Goal: Task Accomplishment & Management: Manage account settings

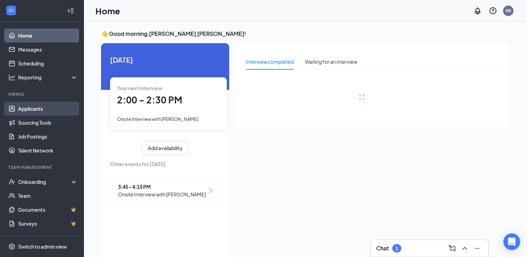
click at [53, 114] on link "Applicants" at bounding box center [48, 109] width 60 height 14
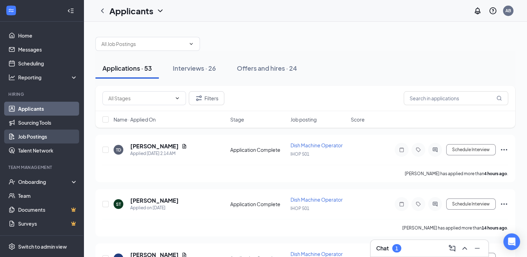
click at [47, 135] on link "Job Postings" at bounding box center [48, 137] width 60 height 14
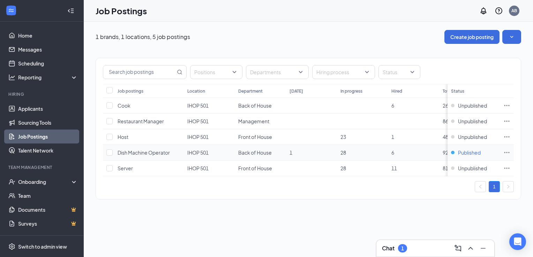
click at [452, 151] on div "Published" at bounding box center [466, 152] width 30 height 7
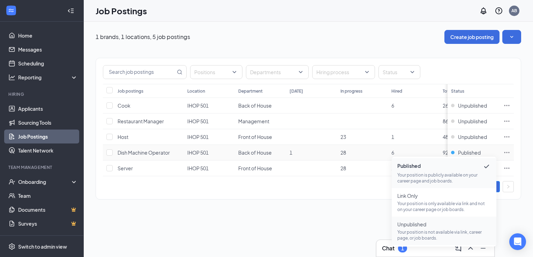
click at [424, 229] on p "Your position is not available via link, career page, or job boards." at bounding box center [443, 235] width 93 height 12
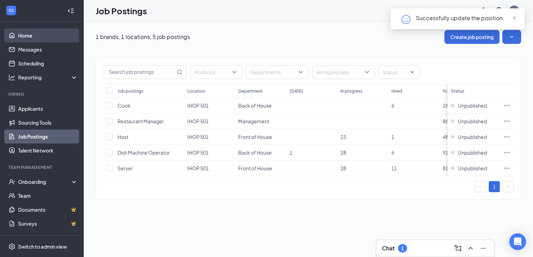
click at [47, 40] on link "Home" at bounding box center [48, 36] width 60 height 14
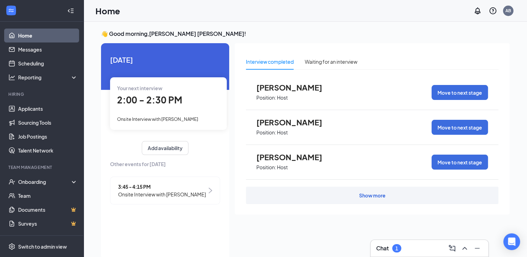
click at [176, 119] on span "Onsite Interview with [PERSON_NAME]" at bounding box center [157, 119] width 81 height 6
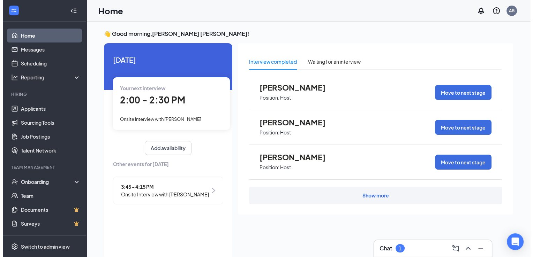
scroll to position [3, 0]
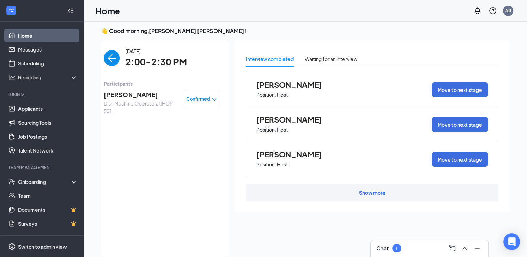
click at [145, 96] on span "[PERSON_NAME]" at bounding box center [140, 95] width 73 height 10
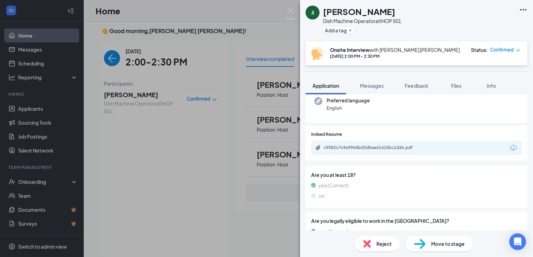
scroll to position [91, 0]
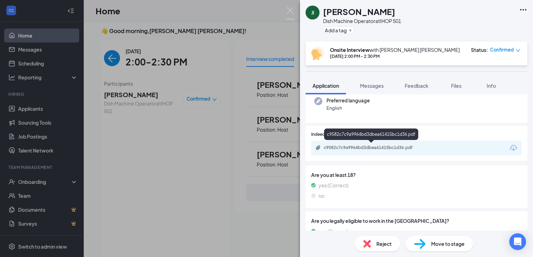
click at [372, 145] on div "c9582c7c9a9964bd3dbea61415bc1d36.pdf" at bounding box center [373, 148] width 98 height 6
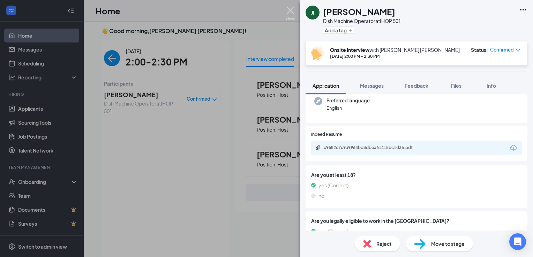
click at [289, 8] on img at bounding box center [290, 14] width 9 height 14
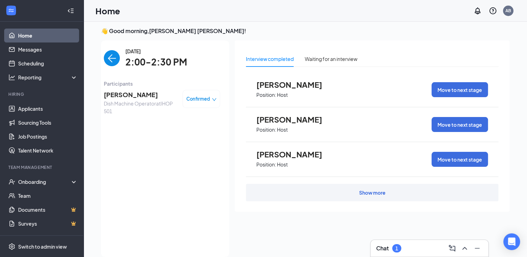
click at [113, 61] on img "back-button" at bounding box center [112, 58] width 16 height 16
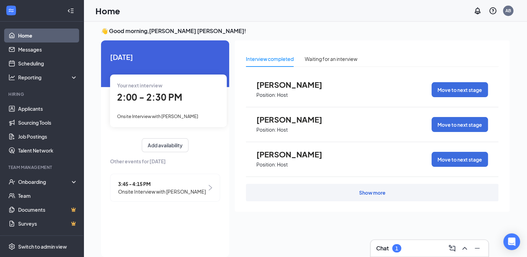
click at [156, 182] on span "3:45 - 4:15 PM" at bounding box center [162, 184] width 88 height 8
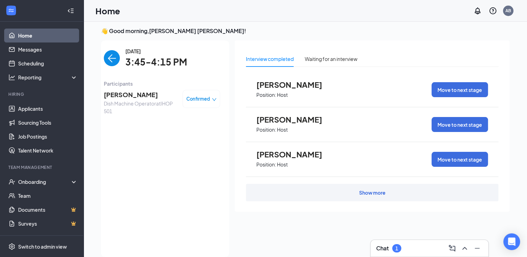
click at [153, 88] on div "[PERSON_NAME] Dish Machine Operator at IHOP 501 Confirmed" at bounding box center [162, 103] width 116 height 30
click at [149, 94] on span "[PERSON_NAME]" at bounding box center [140, 95] width 73 height 10
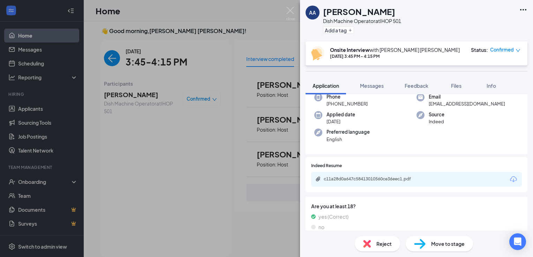
scroll to position [40, 0]
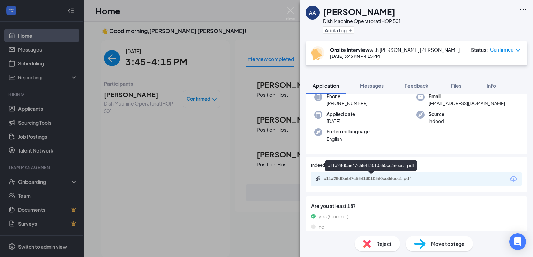
click at [363, 178] on div "c11a28d0a647c58413010560ce36eec1.pdf" at bounding box center [416, 179] width 211 height 15
click at [363, 178] on div "c11a28d0a647c58413010560ce36eec1.pdf" at bounding box center [373, 179] width 98 height 6
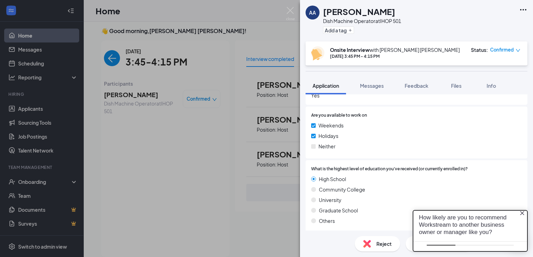
scroll to position [427, 0]
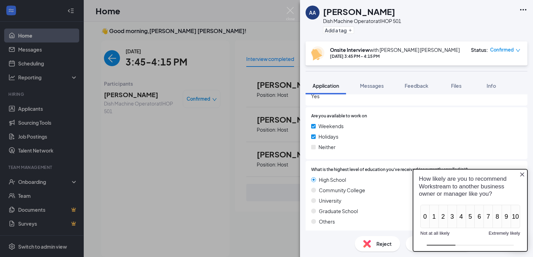
click at [521, 172] on icon "Close button" at bounding box center [522, 175] width 6 height 6
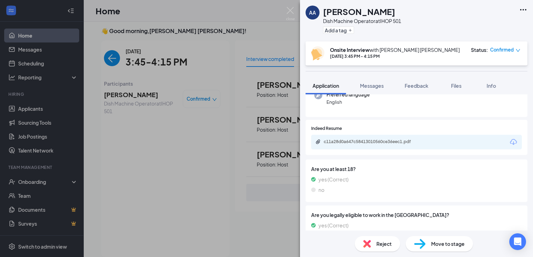
scroll to position [0, 0]
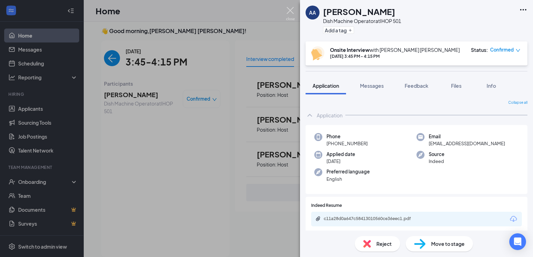
click at [290, 12] on img at bounding box center [290, 14] width 9 height 14
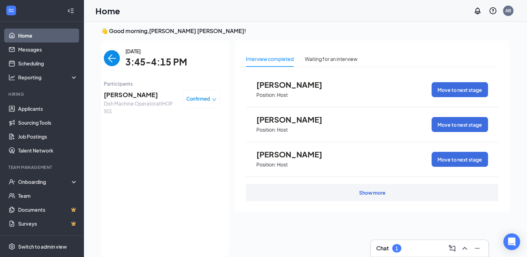
click at [112, 52] on img "back-button" at bounding box center [112, 58] width 16 height 16
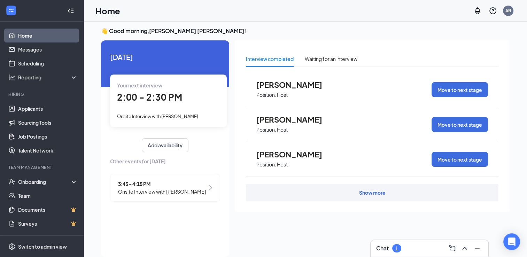
click at [174, 116] on span "Onsite Interview with [PERSON_NAME]" at bounding box center [157, 117] width 81 height 6
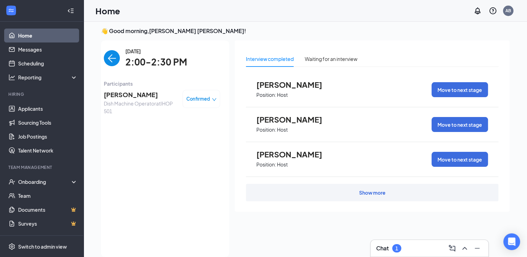
click at [141, 102] on span "Dish Machine Operator at IHOP 501" at bounding box center [140, 107] width 73 height 15
click at [141, 97] on span "[PERSON_NAME]" at bounding box center [140, 95] width 73 height 10
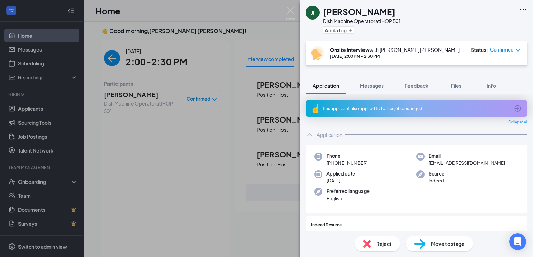
scroll to position [129, 0]
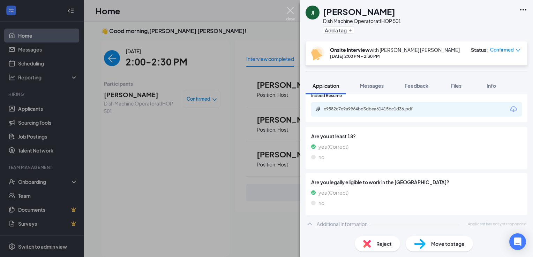
click at [286, 8] on img at bounding box center [290, 14] width 9 height 14
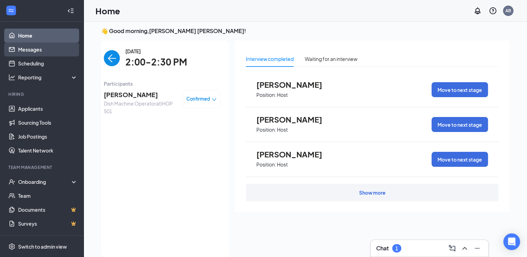
click at [31, 47] on link "Messages" at bounding box center [48, 50] width 60 height 14
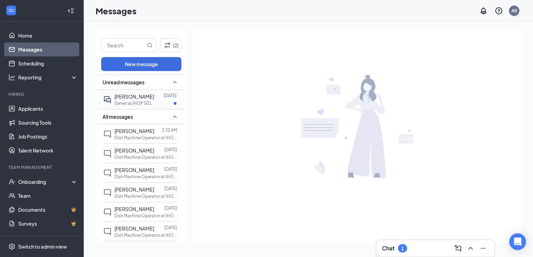
click at [135, 97] on span "[PERSON_NAME]" at bounding box center [134, 96] width 40 height 6
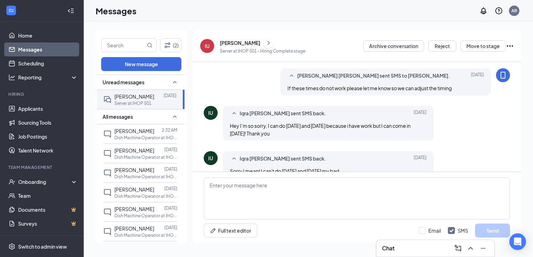
scroll to position [191, 0]
